Goal: Find contact information: Find contact information

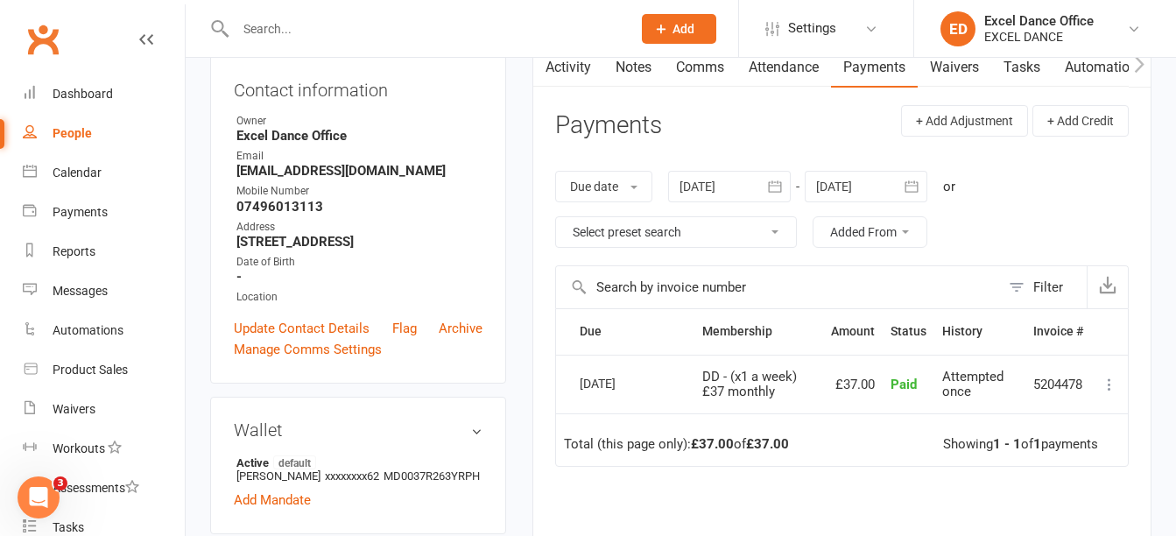
scroll to position [282, 0]
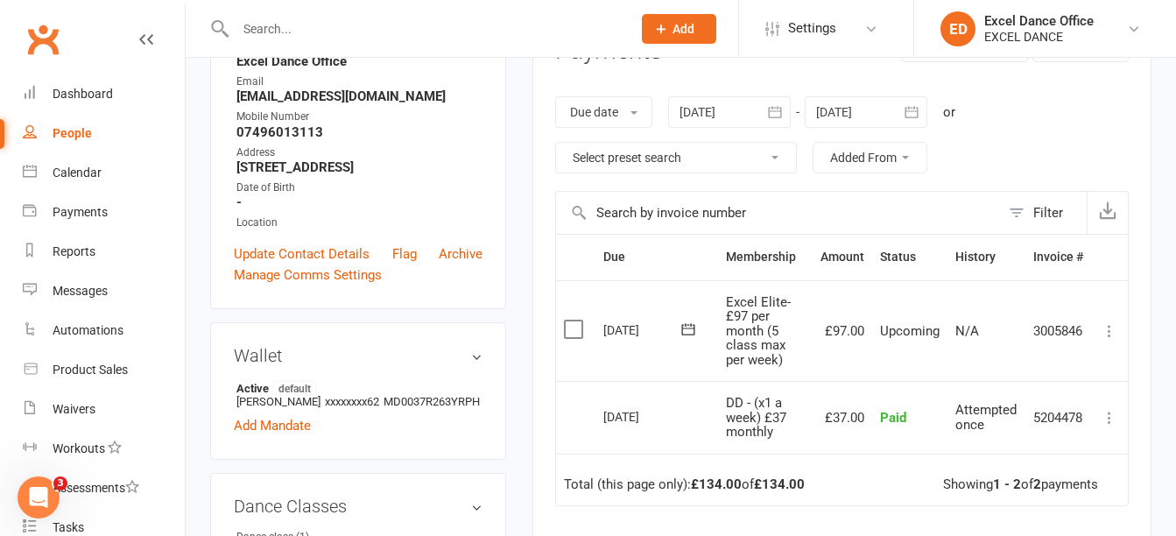
scroll to position [273, 0]
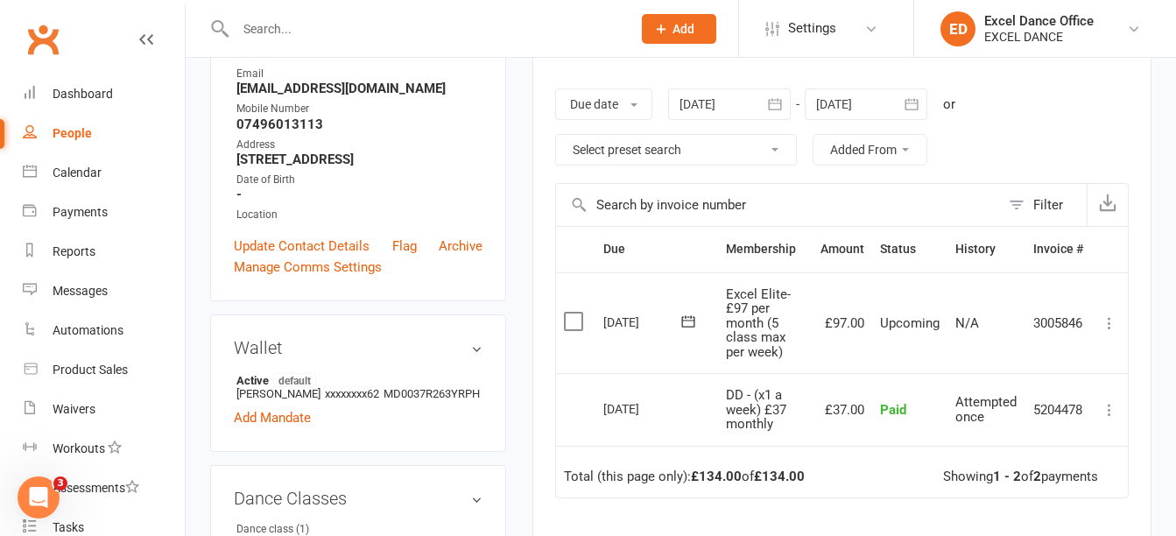
click at [279, 32] on input "text" at bounding box center [424, 29] width 389 height 25
paste input "terrilake23@outlook.com"
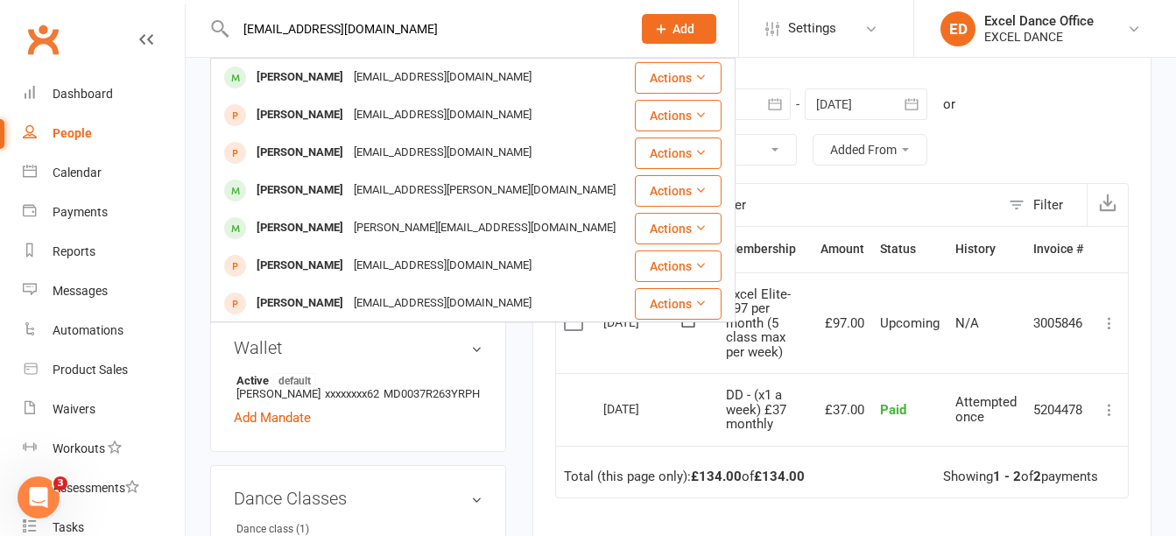
type input "terrilake23@outlook.com"
click at [781, 74] on div "Due date Due date Date paid Date failed 13 Sep 2025 September 2025 Sun Mon Tue …" at bounding box center [842, 127] width 574 height 112
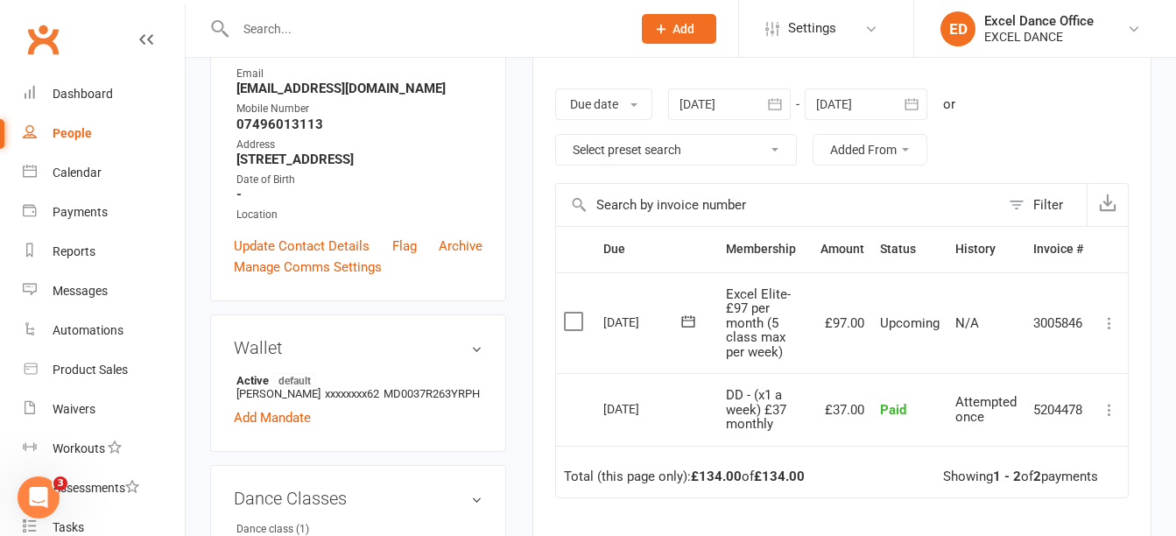
click at [280, 26] on input "text" at bounding box center [424, 29] width 389 height 25
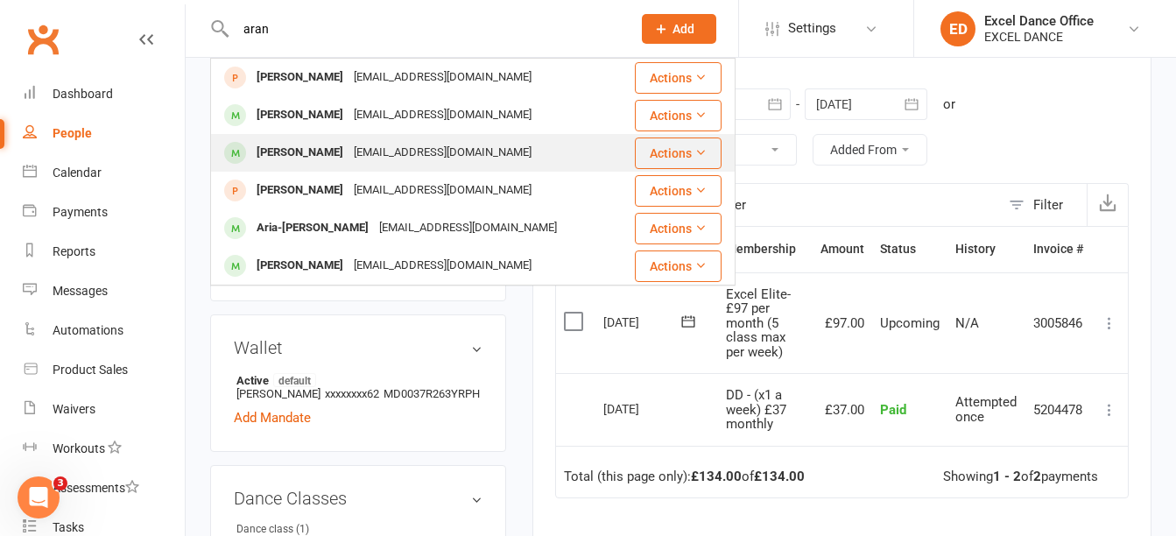
type input "aran"
click at [349, 151] on div "Halle Gamez Campbell" at bounding box center [299, 152] width 97 height 25
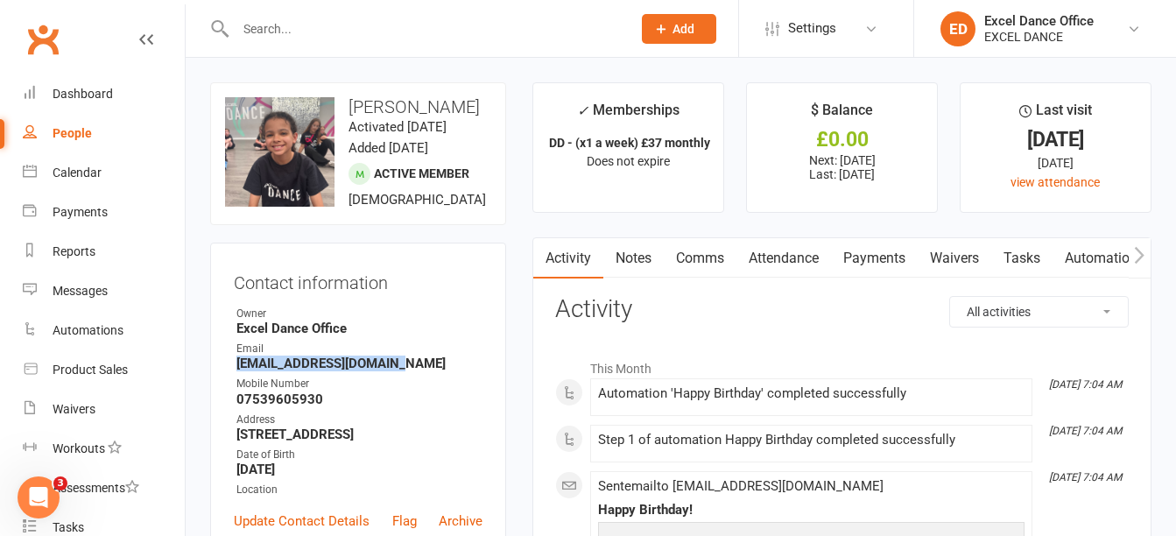
drag, startPoint x: 408, startPoint y: 405, endPoint x: 232, endPoint y: 400, distance: 176.1
click at [232, 400] on div "Contact information Owner Excel Dance Office Email arantxa13@hotmail.co.uk Mobi…" at bounding box center [358, 410] width 296 height 334
copy strong "arantxa13@hotmail.co.uk"
